Goal: Task Accomplishment & Management: Use online tool/utility

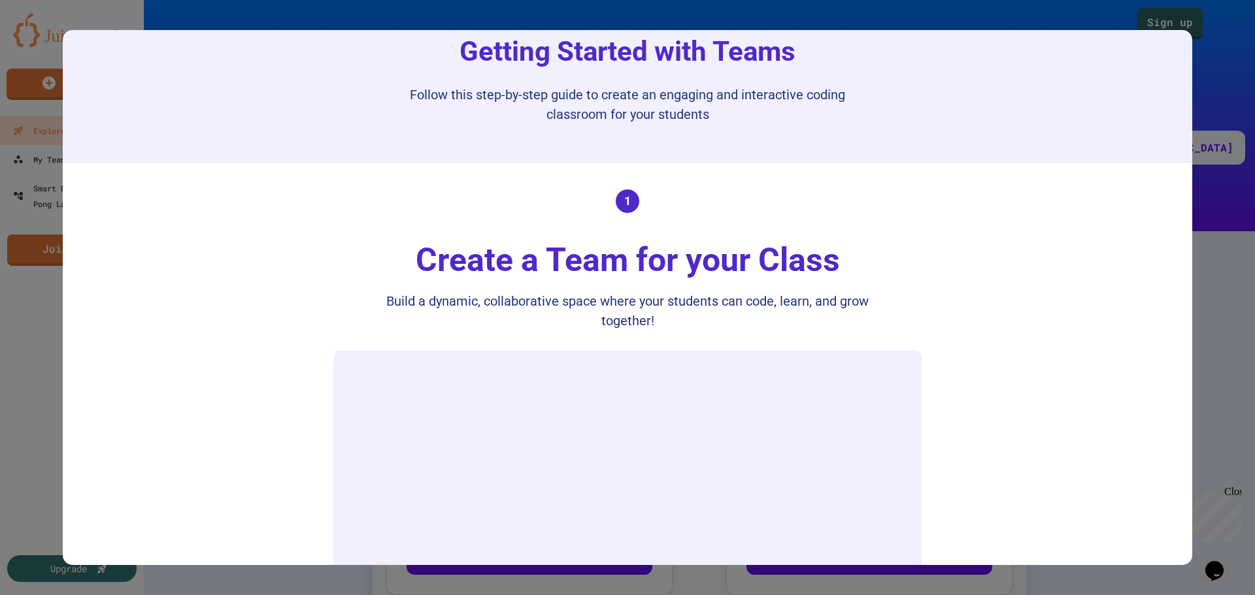
scroll to position [65, 0]
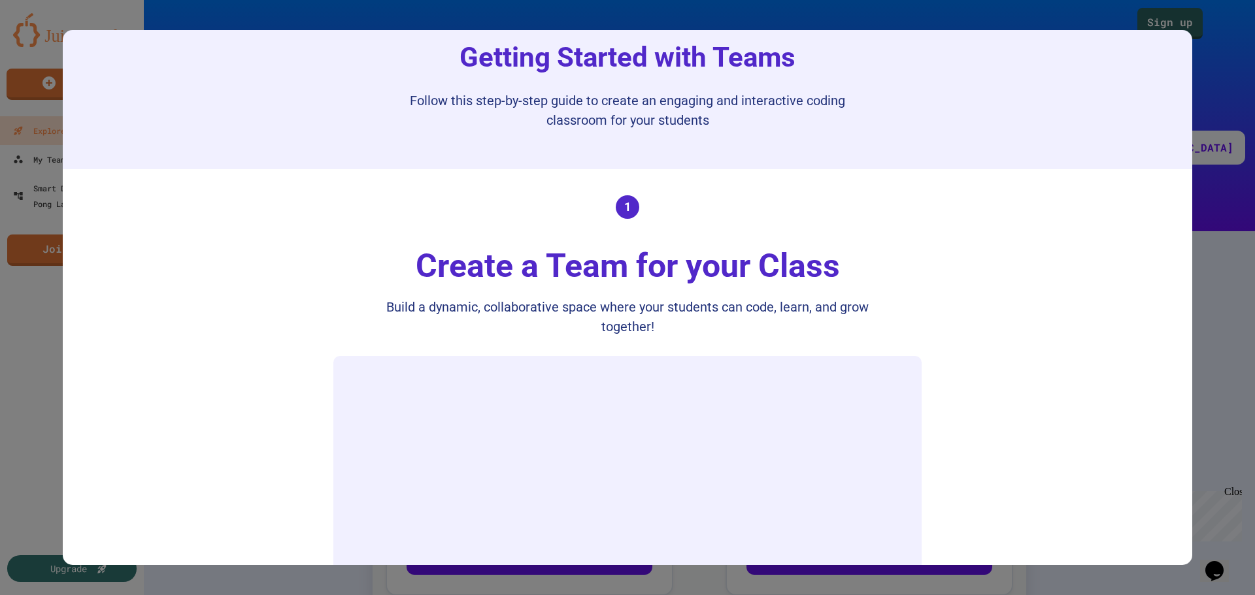
click at [1070, 23] on div at bounding box center [627, 297] width 1255 height 595
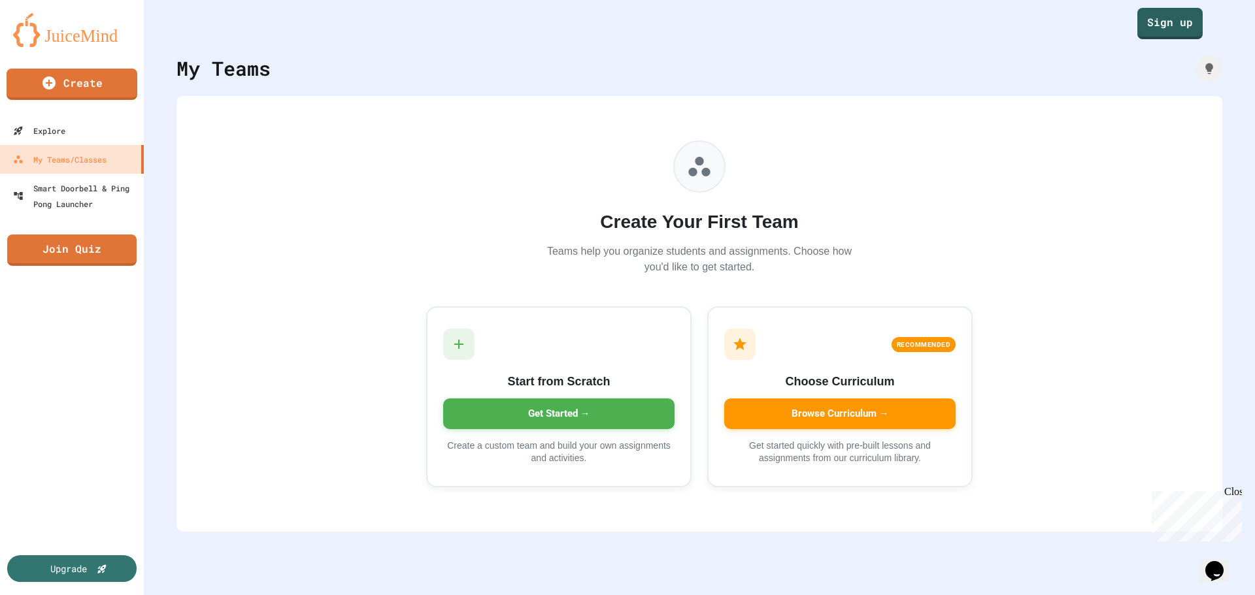
click at [374, 51] on div "My Teams Create Your First Team Teams help you organize students and assignment…" at bounding box center [699, 297] width 1111 height 595
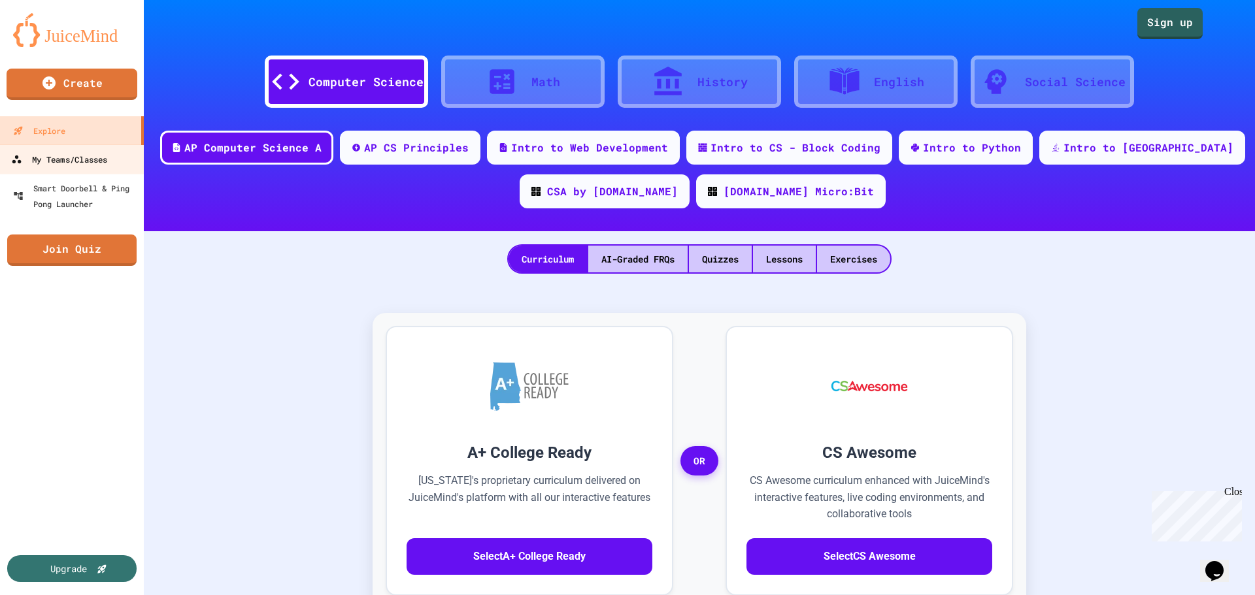
click at [84, 166] on div "My Teams/Classes" at bounding box center [59, 160] width 96 height 16
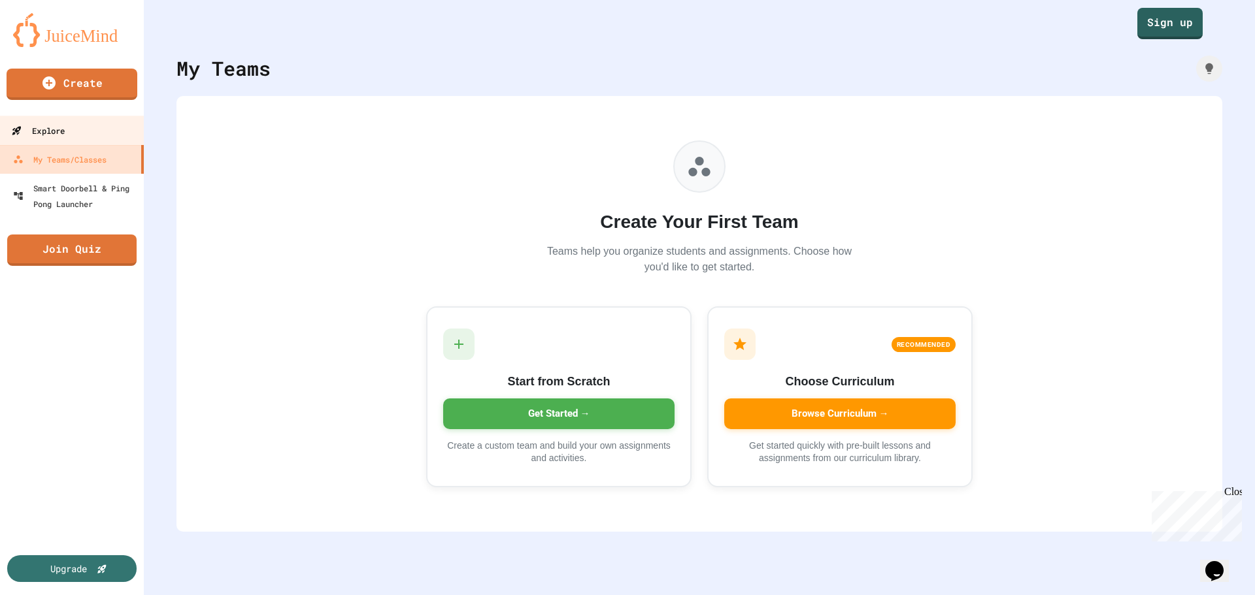
click at [78, 131] on link "Explore" at bounding box center [72, 130] width 148 height 29
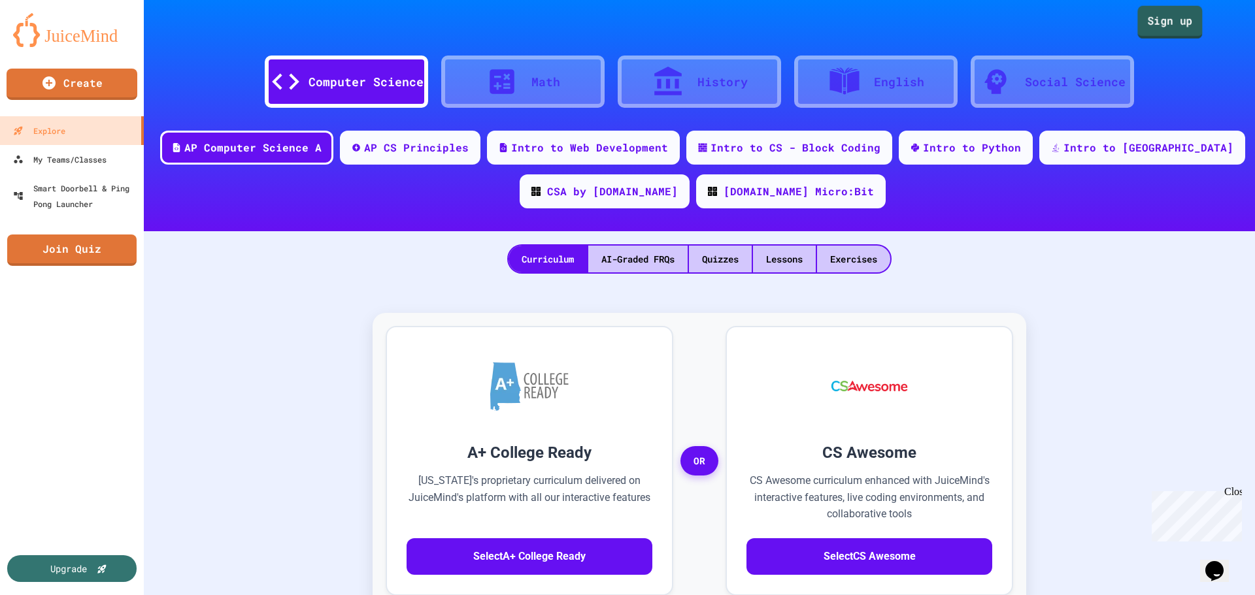
click at [1168, 23] on link "Sign up" at bounding box center [1169, 22] width 65 height 33
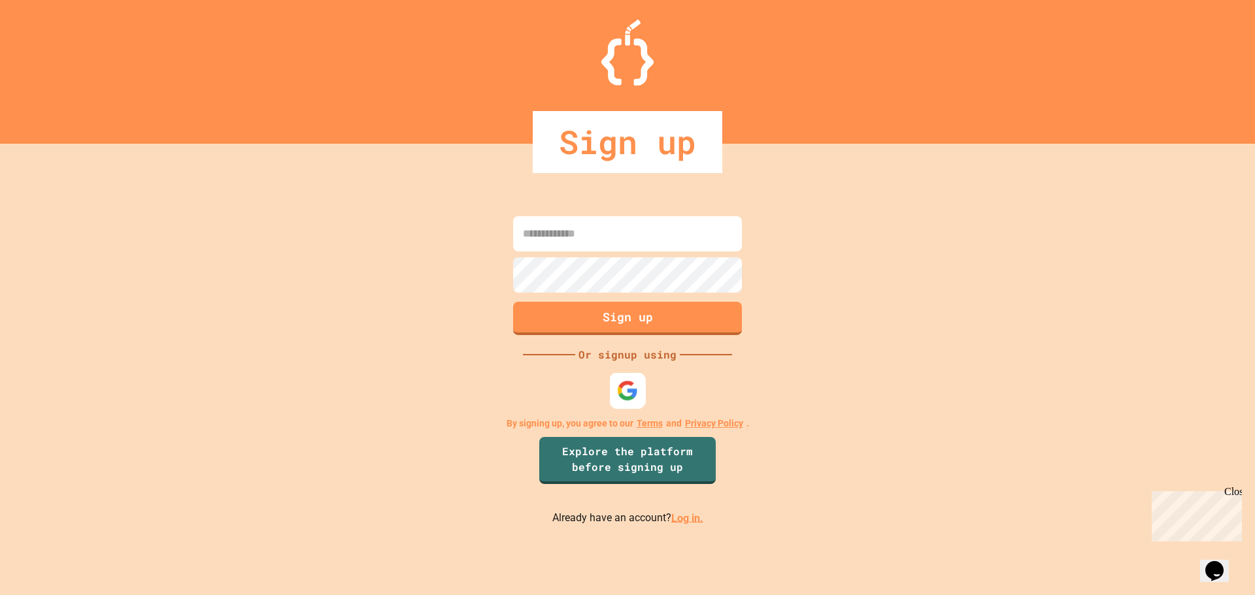
click at [623, 401] on img at bounding box center [628, 391] width 22 height 22
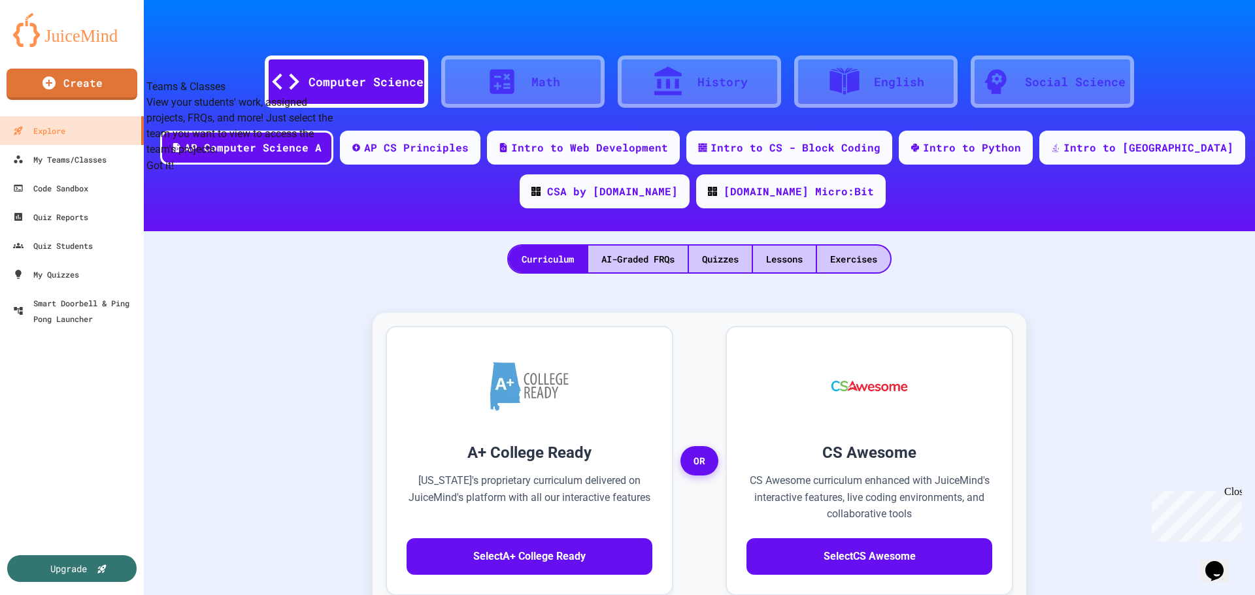
click at [174, 174] on button "Got it!" at bounding box center [159, 166] width 27 height 16
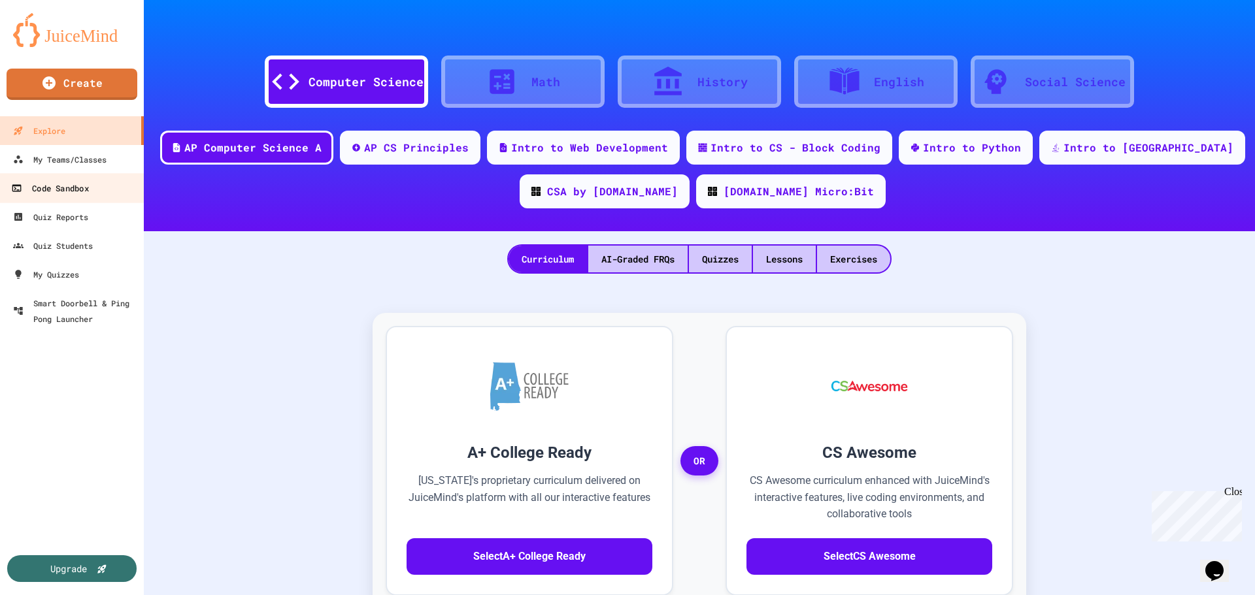
click at [79, 197] on link "Code Sandbox" at bounding box center [72, 187] width 148 height 29
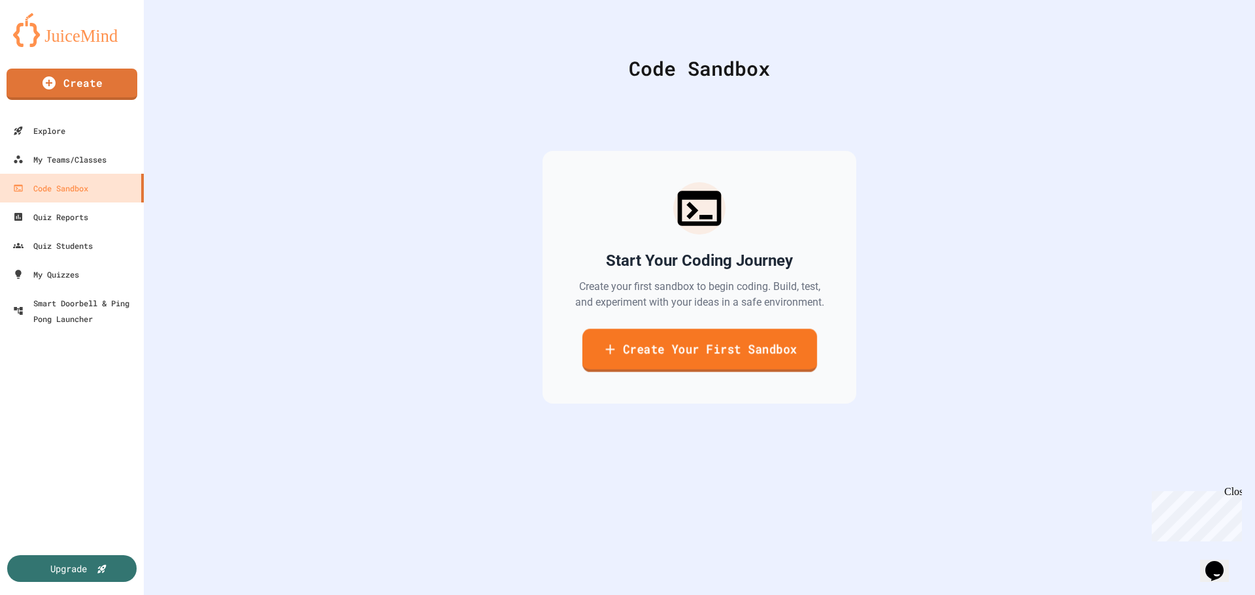
click at [663, 363] on link "Create Your First Sandbox" at bounding box center [699, 350] width 235 height 43
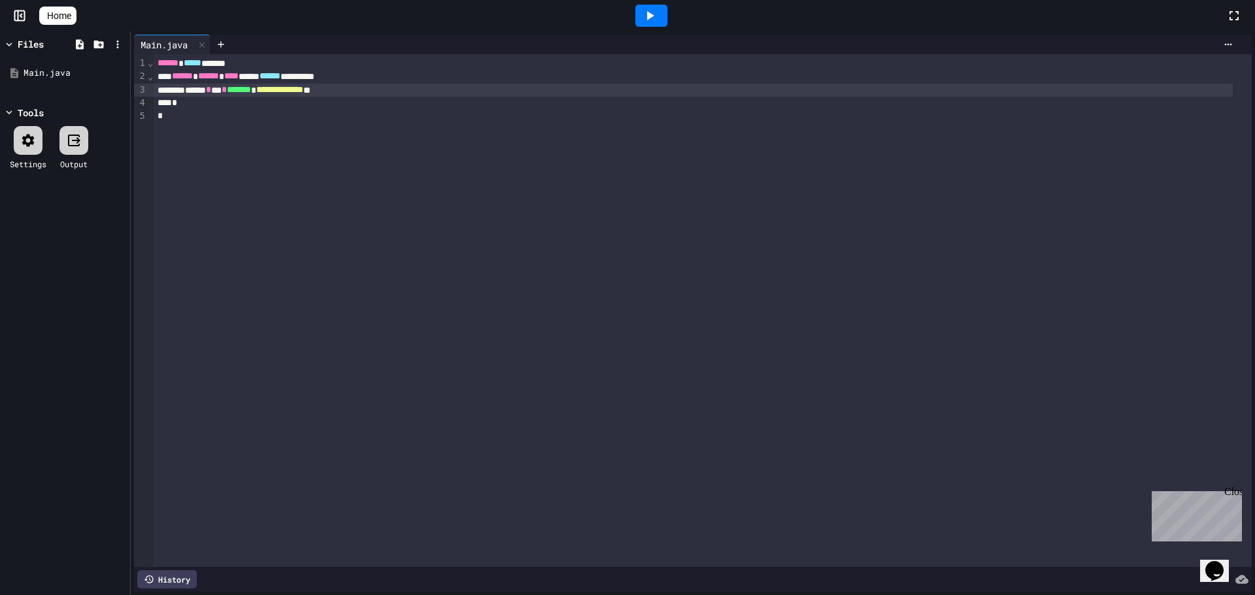
click at [392, 90] on div "**********" at bounding box center [693, 90] width 1078 height 13
click at [40, 16] on link "Home" at bounding box center [57, 16] width 37 height 18
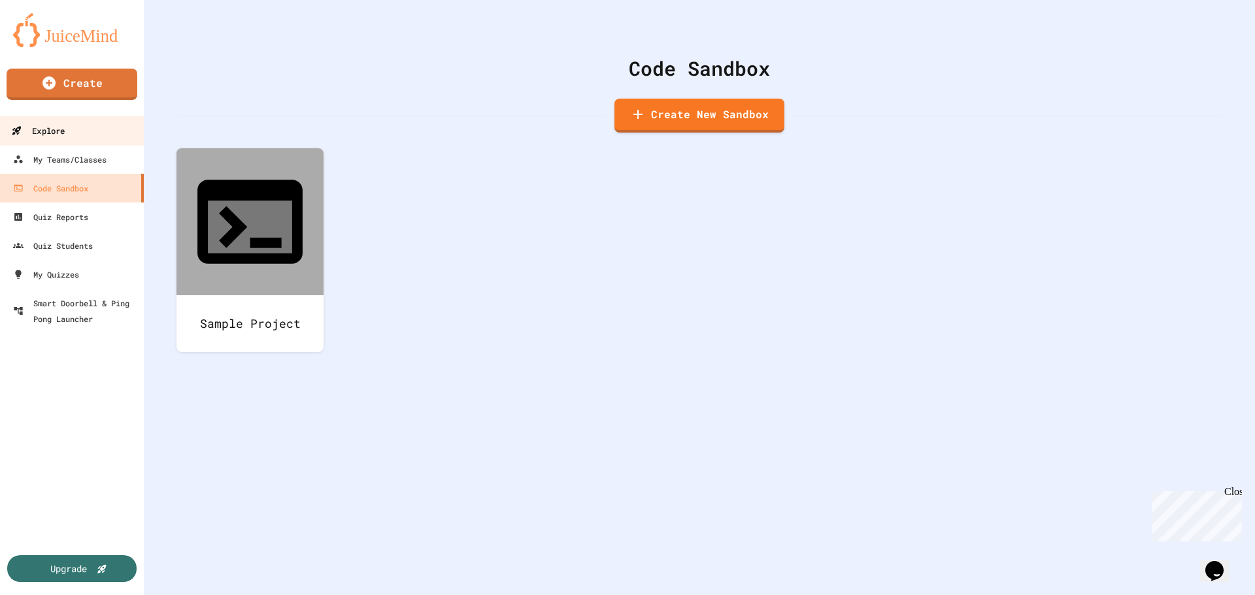
click at [38, 137] on div "Explore" at bounding box center [38, 131] width 54 height 16
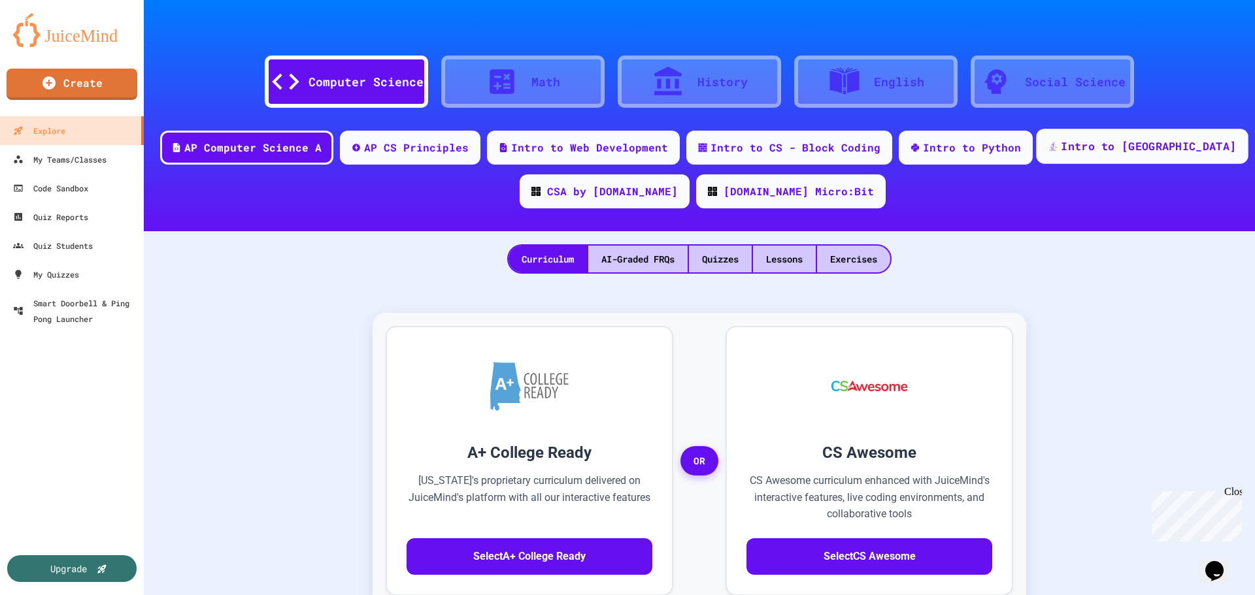
click at [1134, 155] on div "Intro to [GEOGRAPHIC_DATA]" at bounding box center [1142, 146] width 212 height 35
